Goal: Find specific fact: Find specific fact

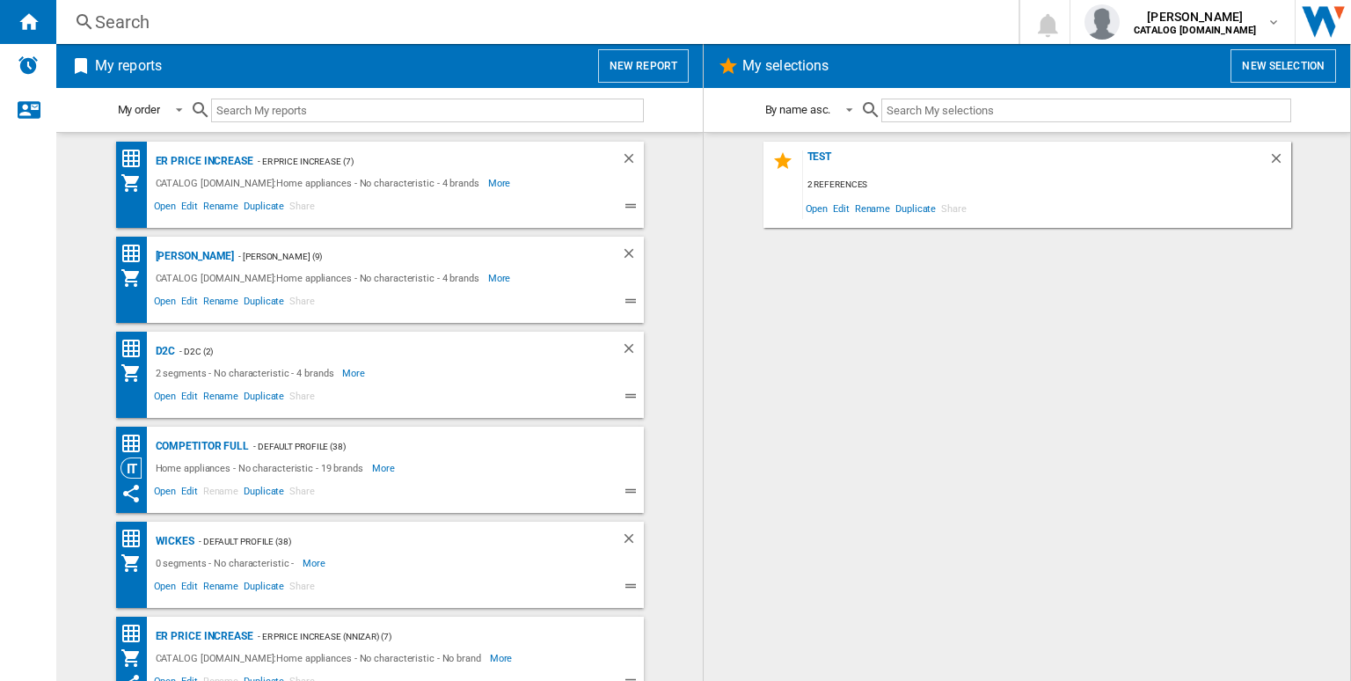
click at [319, 15] on div "Search" at bounding box center [534, 22] width 878 height 25
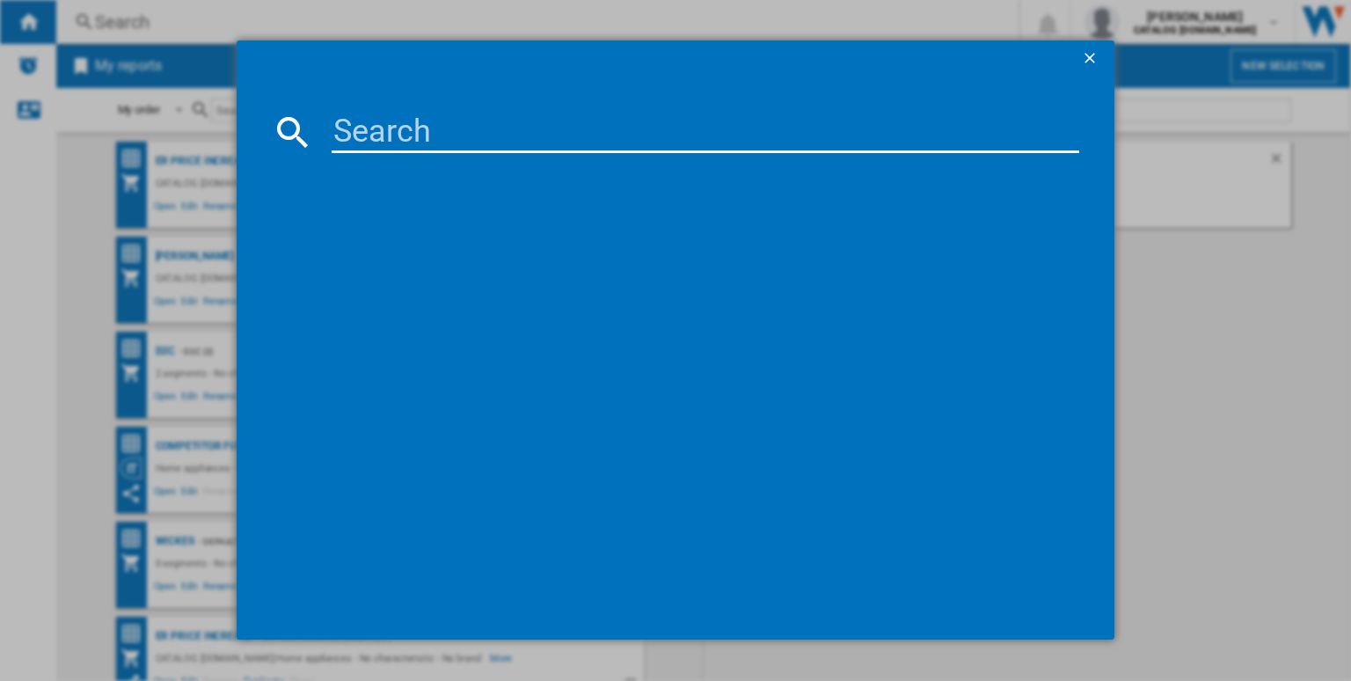
click at [381, 138] on input at bounding box center [706, 132] width 748 height 42
paste input "ILB64334CB"
type input "ILB64334CB"
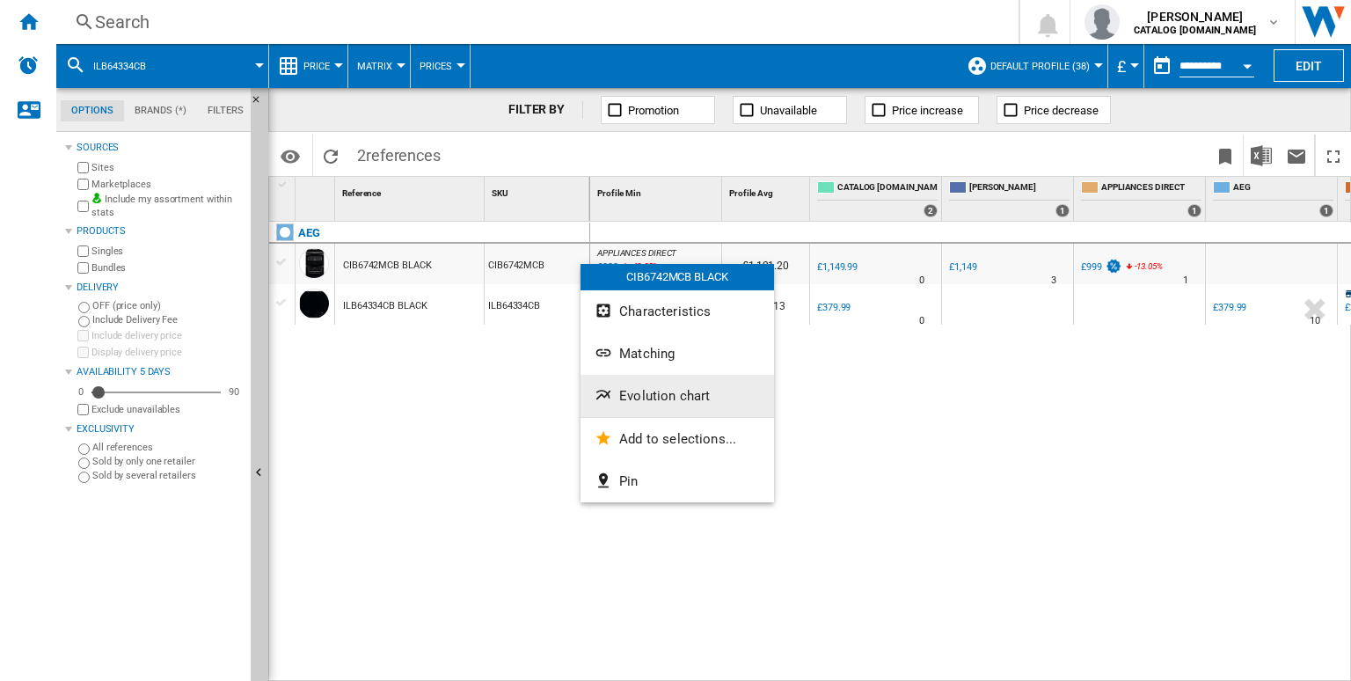
click at [636, 400] on span "Evolution chart" at bounding box center [664, 396] width 91 height 16
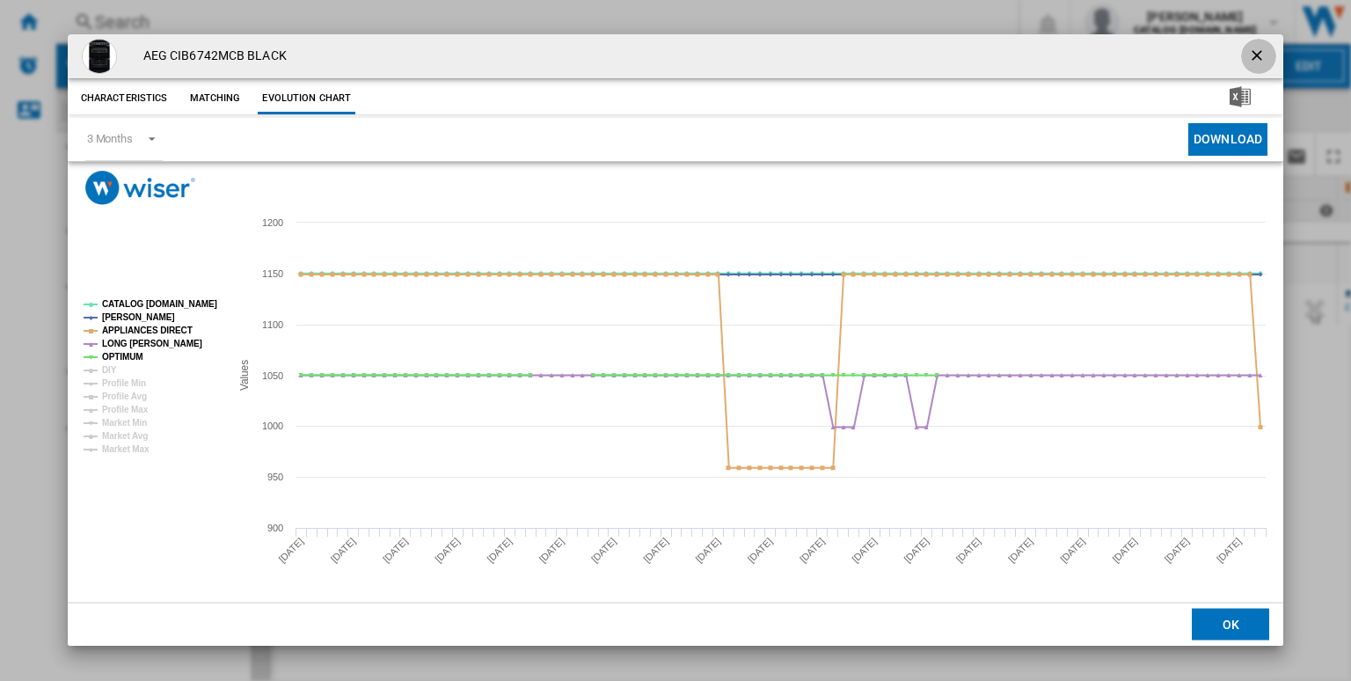
click at [1259, 54] on ng-md-icon "getI18NText('BUTTONS.CLOSE_DIALOG')" at bounding box center [1258, 57] width 21 height 21
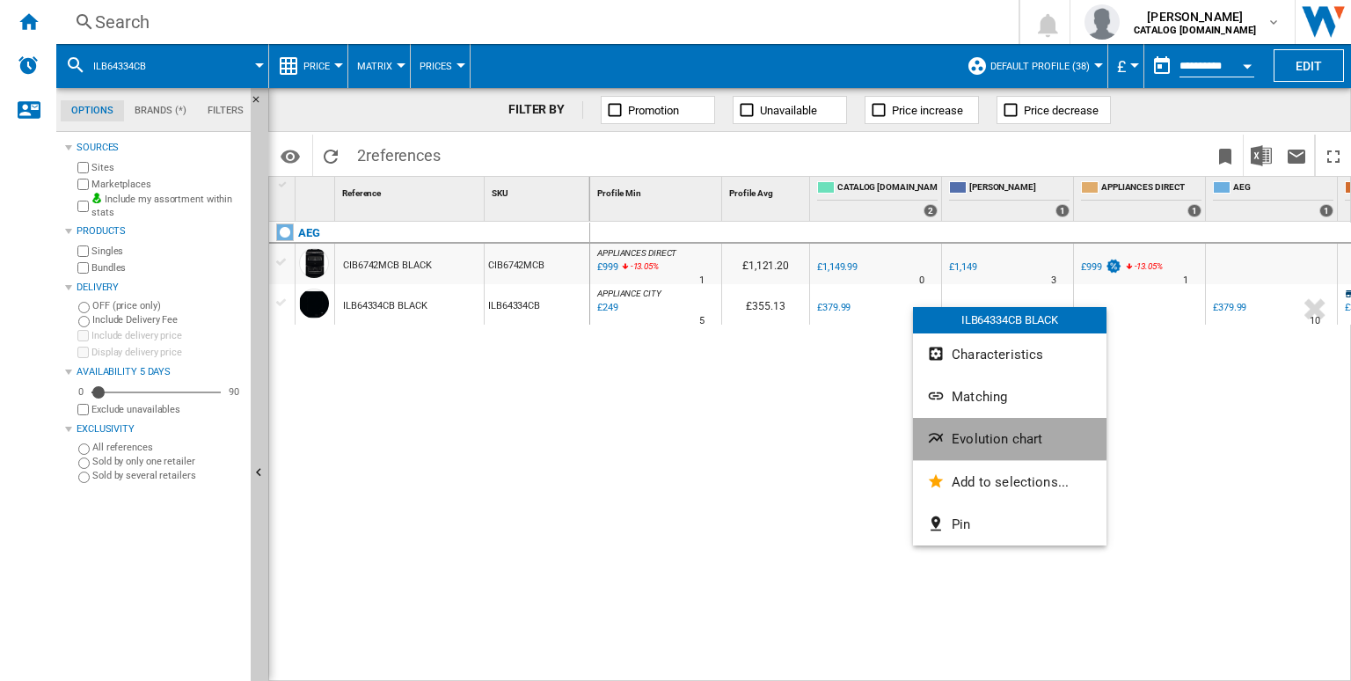
click at [990, 426] on button "Evolution chart" at bounding box center [1010, 439] width 194 height 42
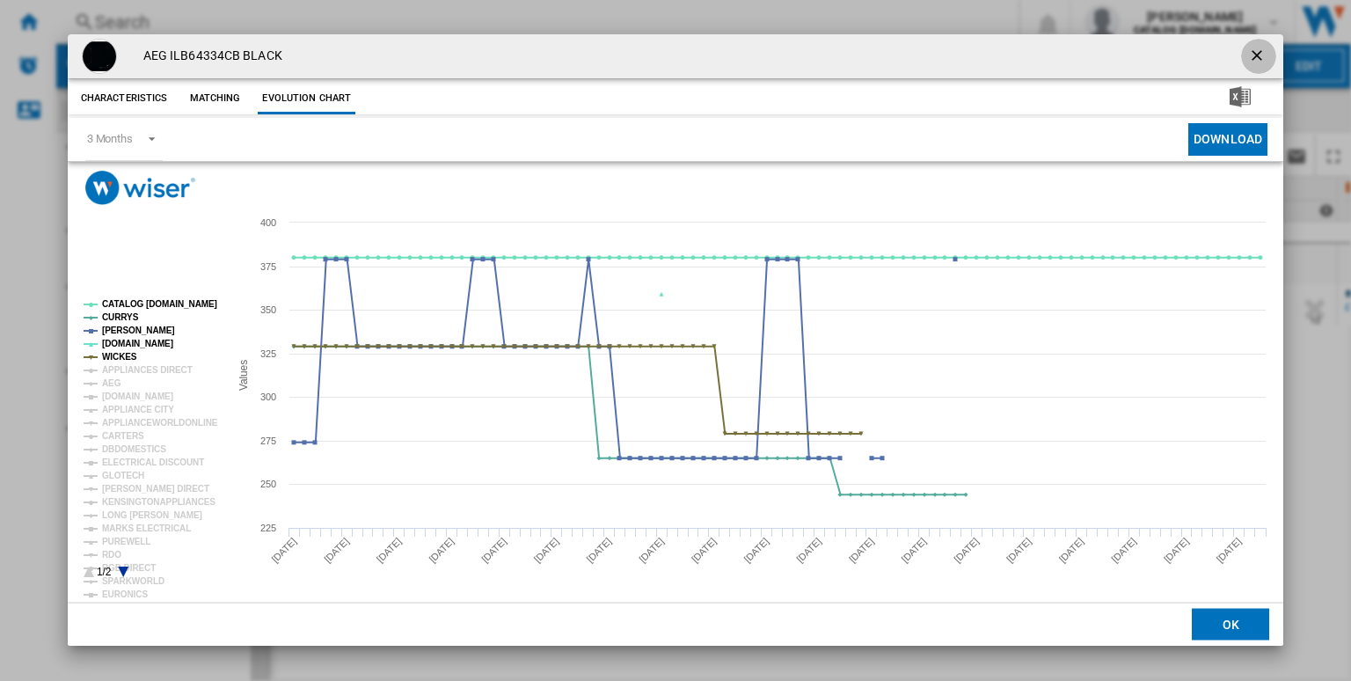
click at [1257, 51] on ng-md-icon "getI18NText('BUTTONS.CLOSE_DIALOG')" at bounding box center [1258, 57] width 21 height 21
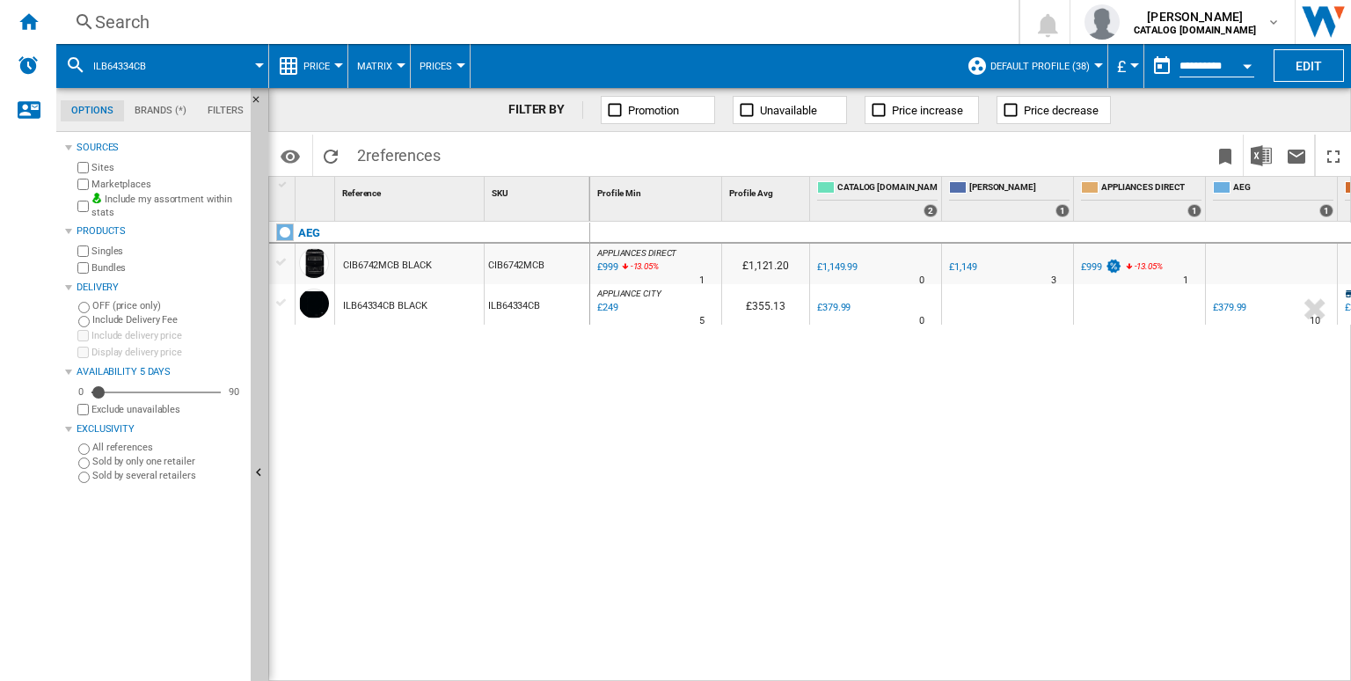
click at [892, 428] on div "APPLIANCES DIRECT : APPLIANCES DIRECT -13.1 % £999 -13.05 % N/A 1 APPLIANCES DI…" at bounding box center [971, 452] width 762 height 461
click at [822, 293] on div at bounding box center [876, 294] width 124 height 11
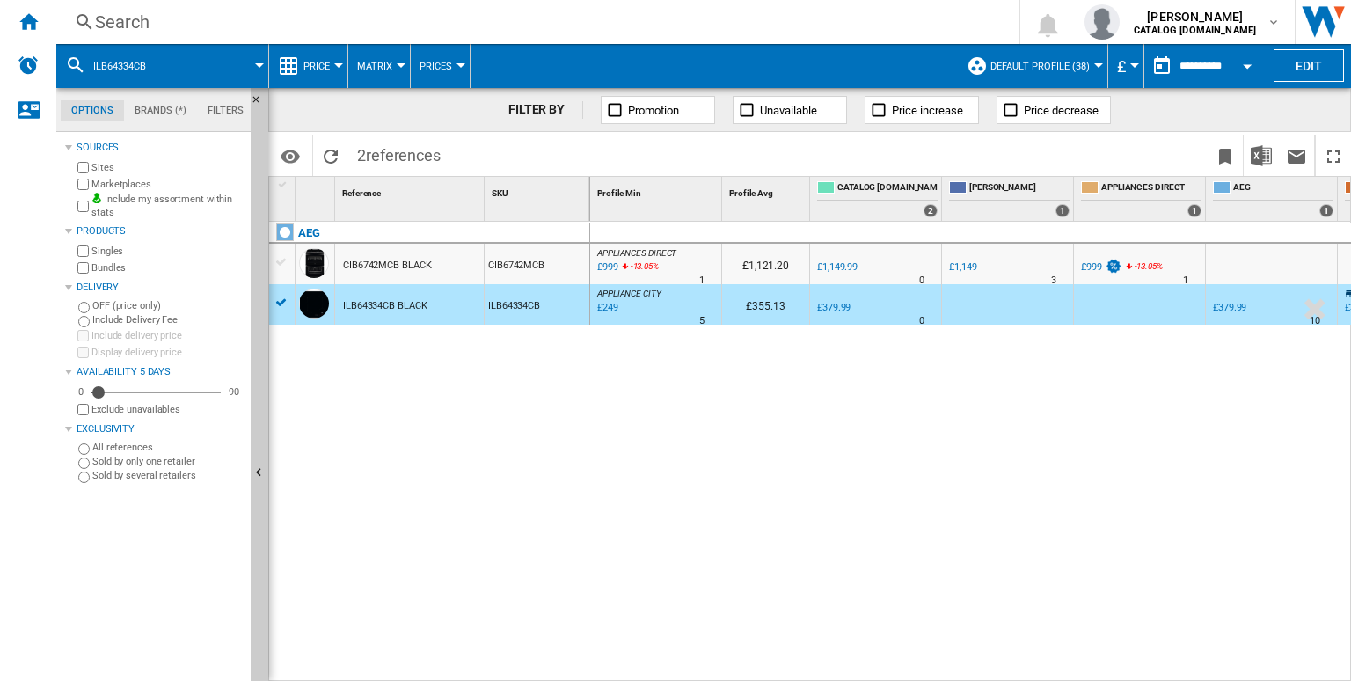
click at [866, 429] on div "APPLIANCES DIRECT : APPLIANCES DIRECT -13.1 % £999 -13.05 % N/A 1 APPLIANCES DI…" at bounding box center [971, 452] width 762 height 461
